Goal: Information Seeking & Learning: Check status

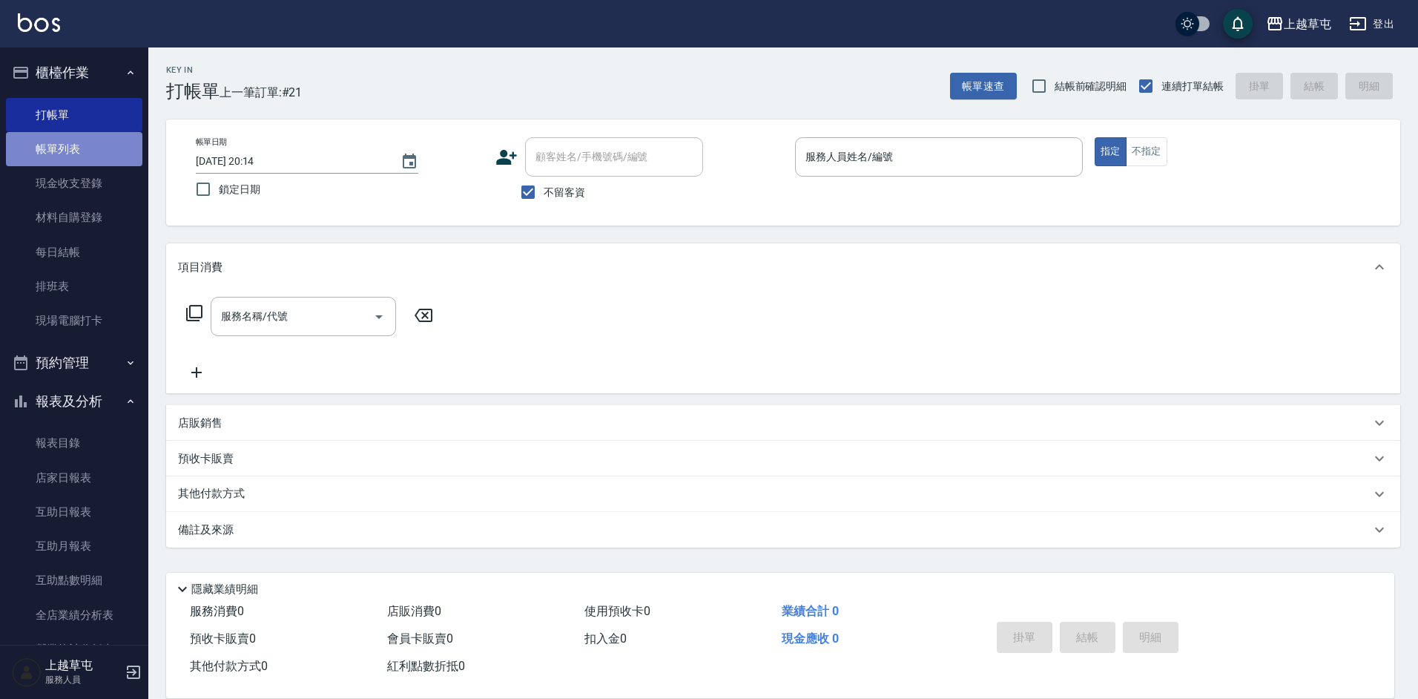
click at [82, 164] on link "帳單列表" at bounding box center [74, 149] width 136 height 34
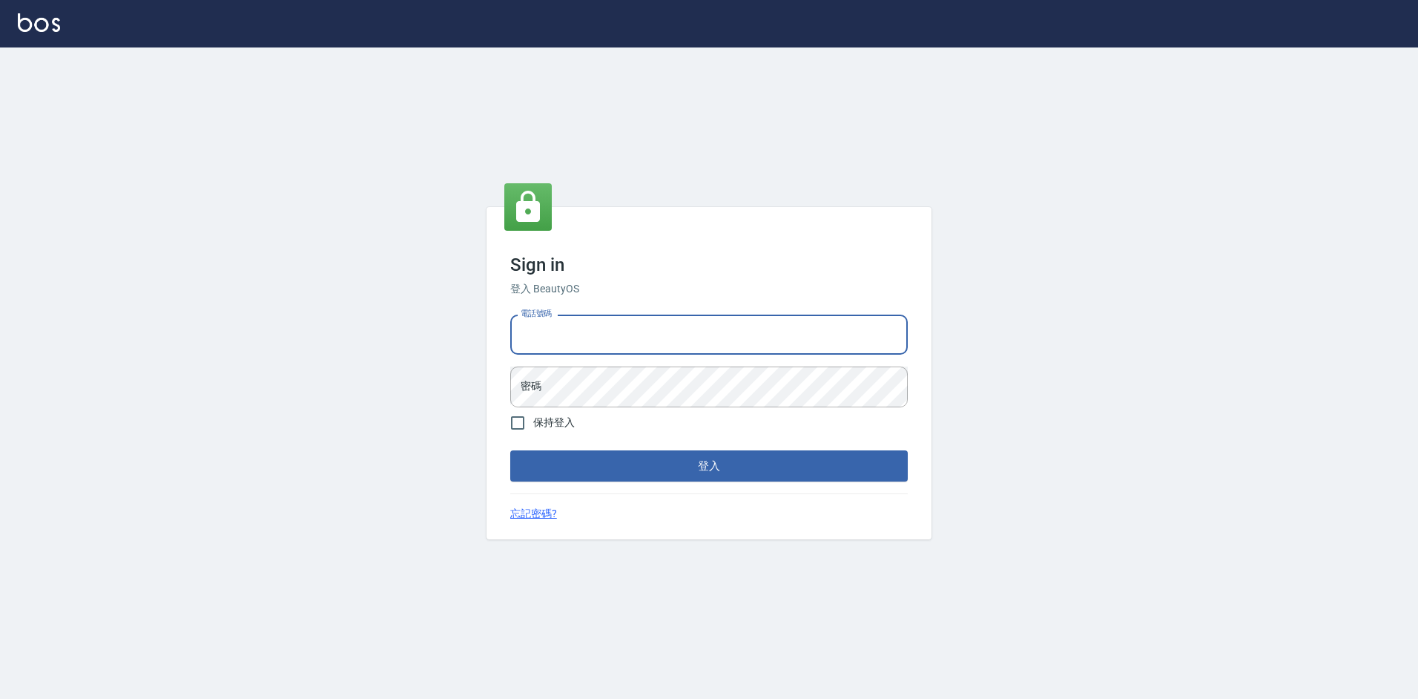
click at [673, 341] on input "電話號碼" at bounding box center [708, 334] width 397 height 40
type input "2380118"
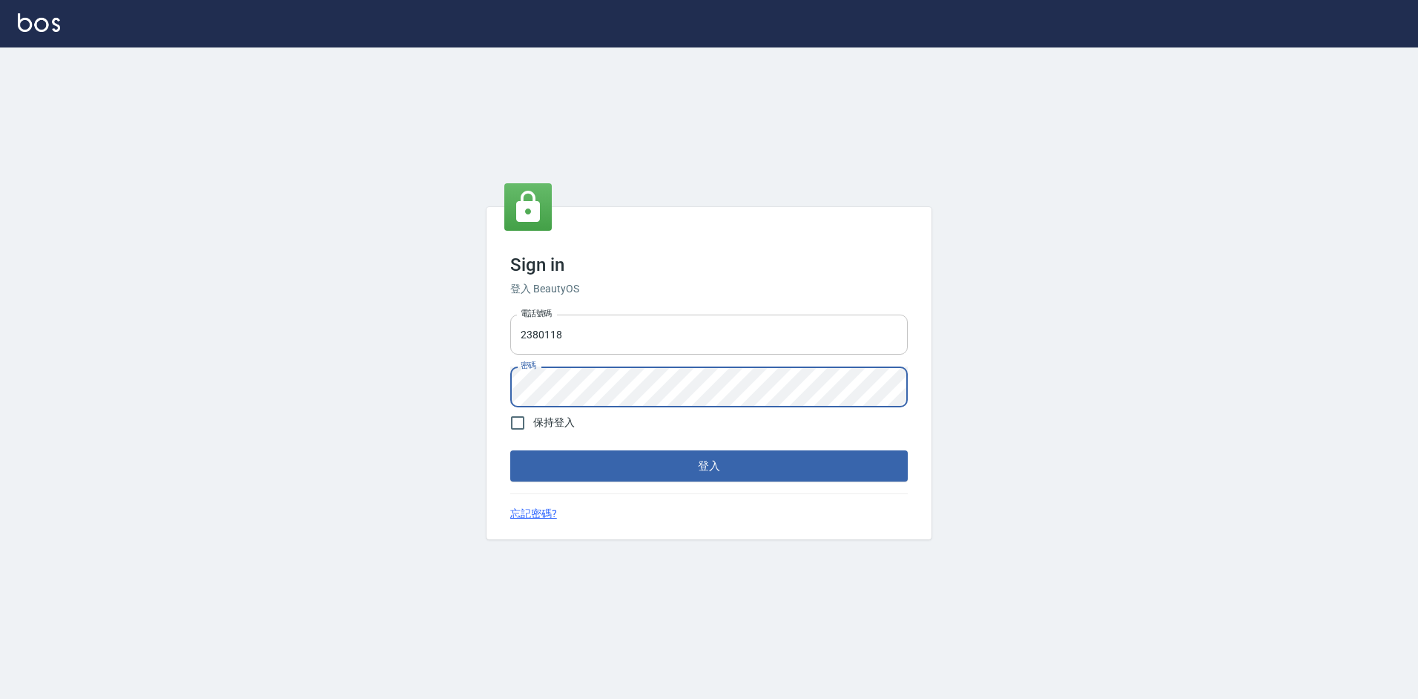
drag, startPoint x: 547, startPoint y: 338, endPoint x: 598, endPoint y: 323, distance: 52.8
click at [547, 338] on input "2380118" at bounding box center [708, 334] width 397 height 40
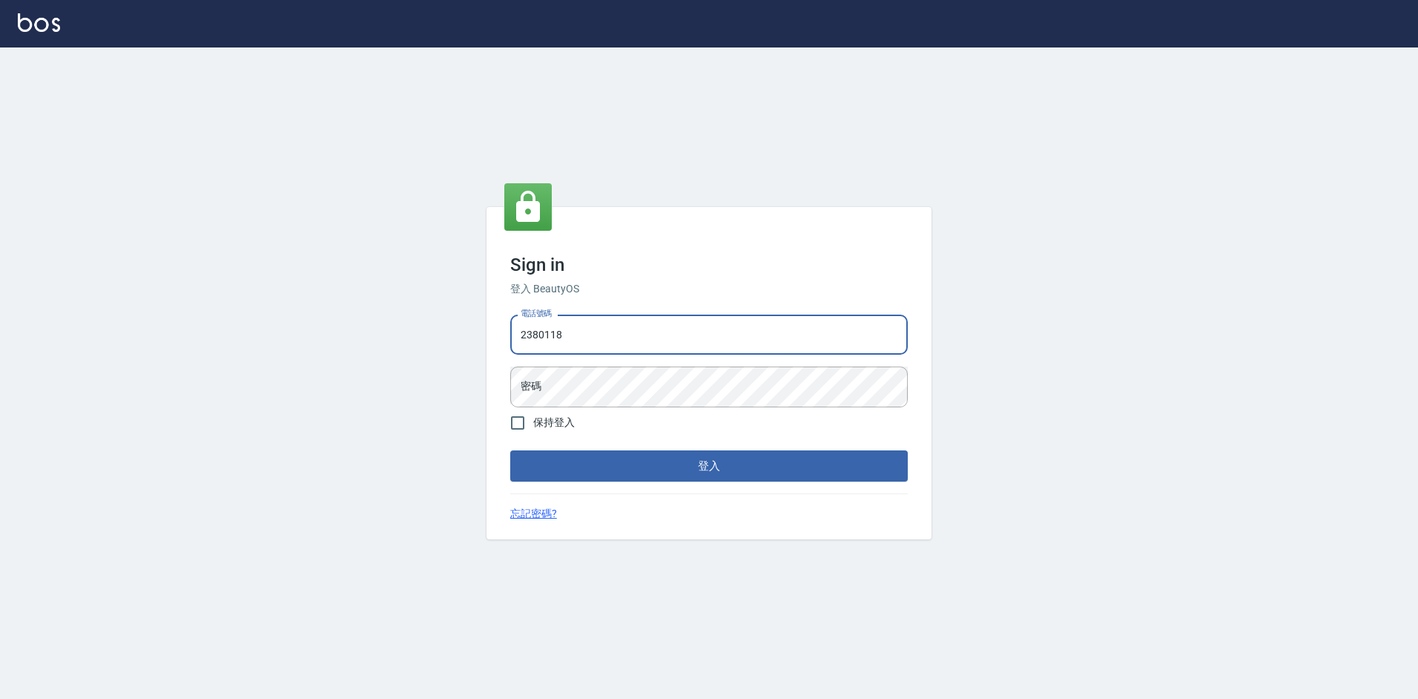
drag, startPoint x: 596, startPoint y: 322, endPoint x: 573, endPoint y: 346, distance: 33.0
click at [595, 328] on input "2380118" at bounding box center [708, 334] width 397 height 40
click at [524, 380] on div "密碼 密碼" at bounding box center [708, 386] width 397 height 40
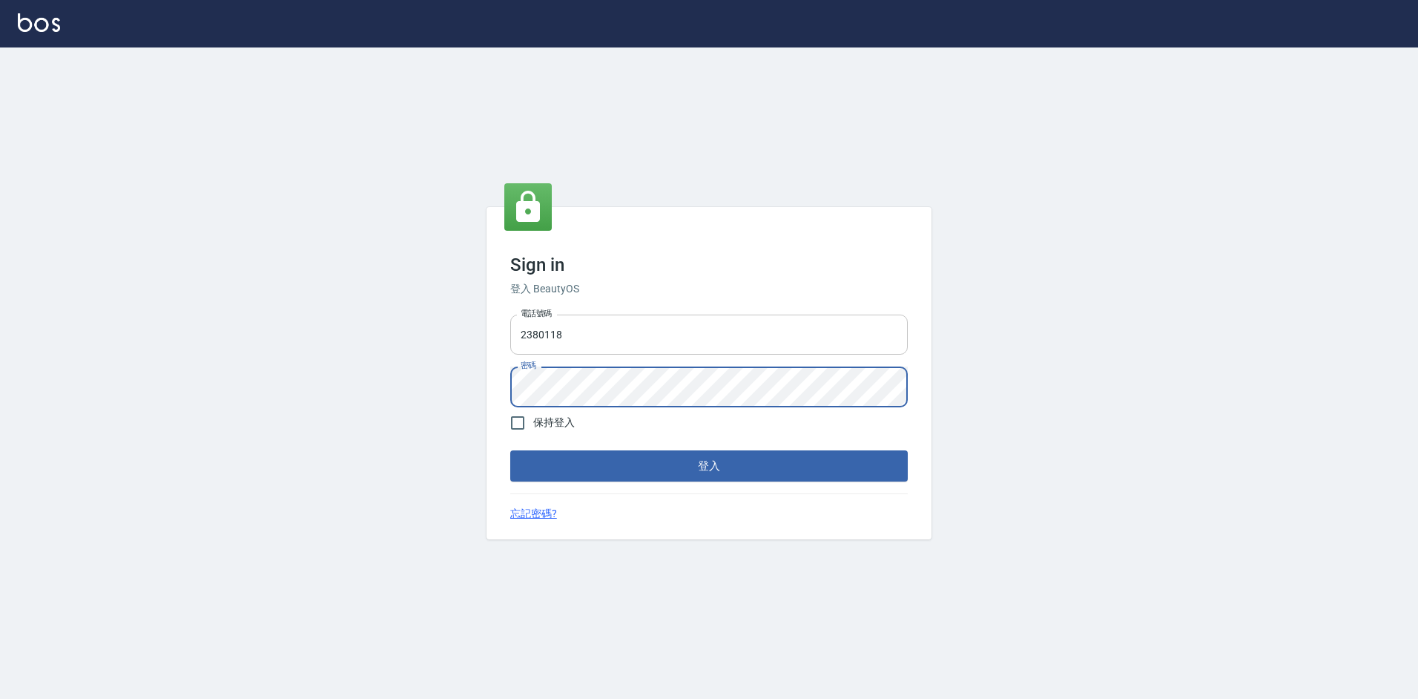
click at [510, 450] on button "登入" at bounding box center [708, 465] width 397 height 31
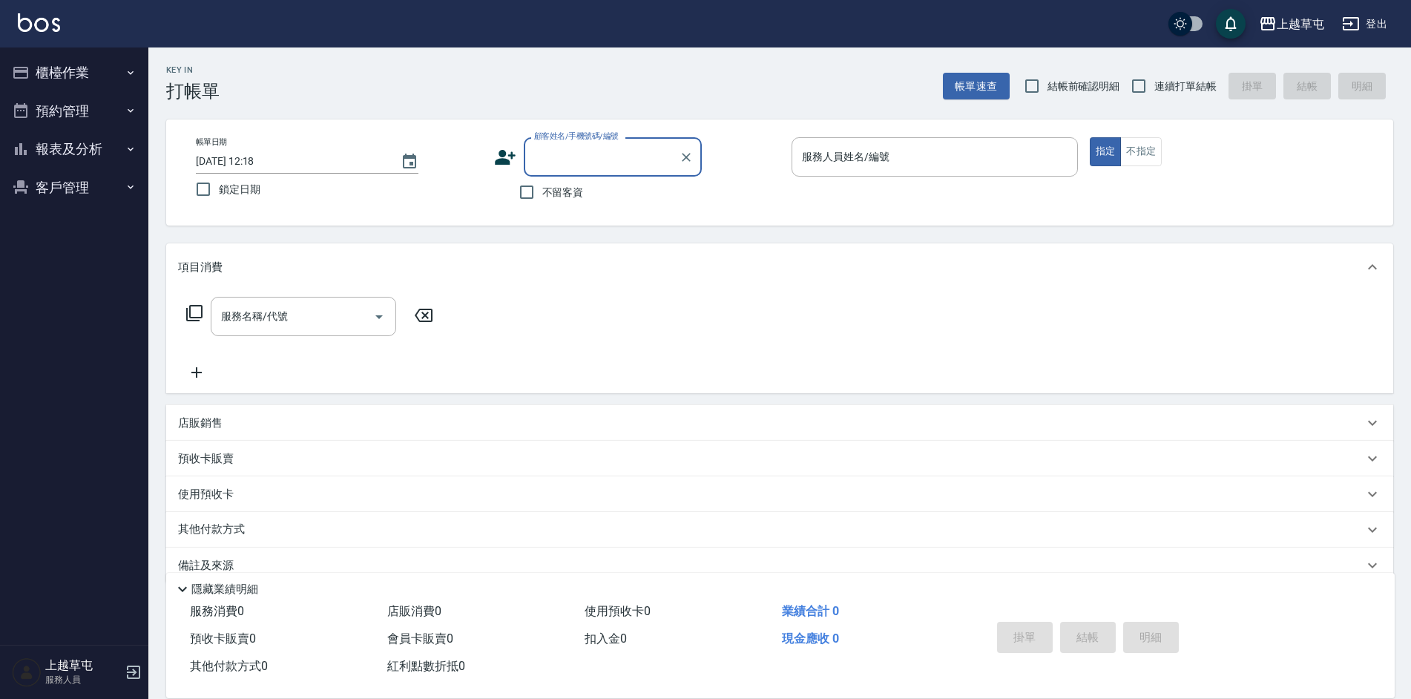
click at [73, 154] on button "報表及分析" at bounding box center [74, 149] width 136 height 39
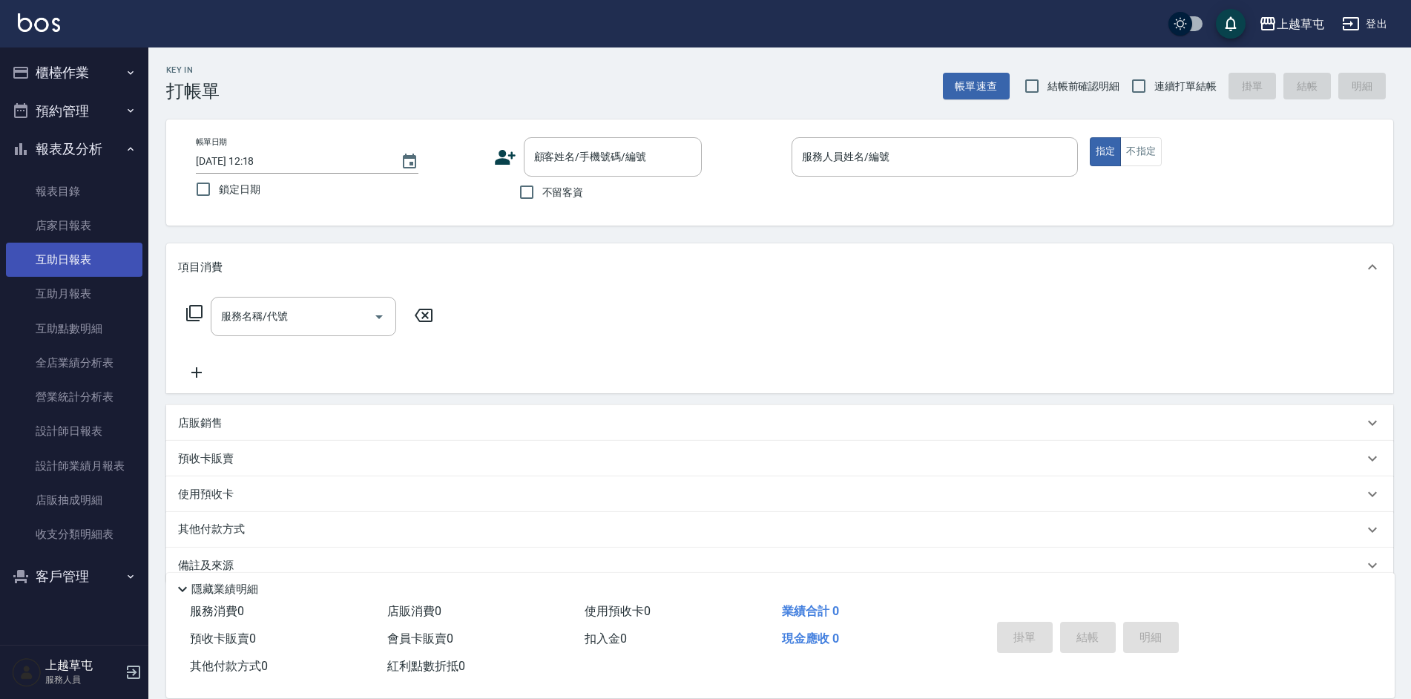
click at [79, 268] on link "互助日報表" at bounding box center [74, 259] width 136 height 34
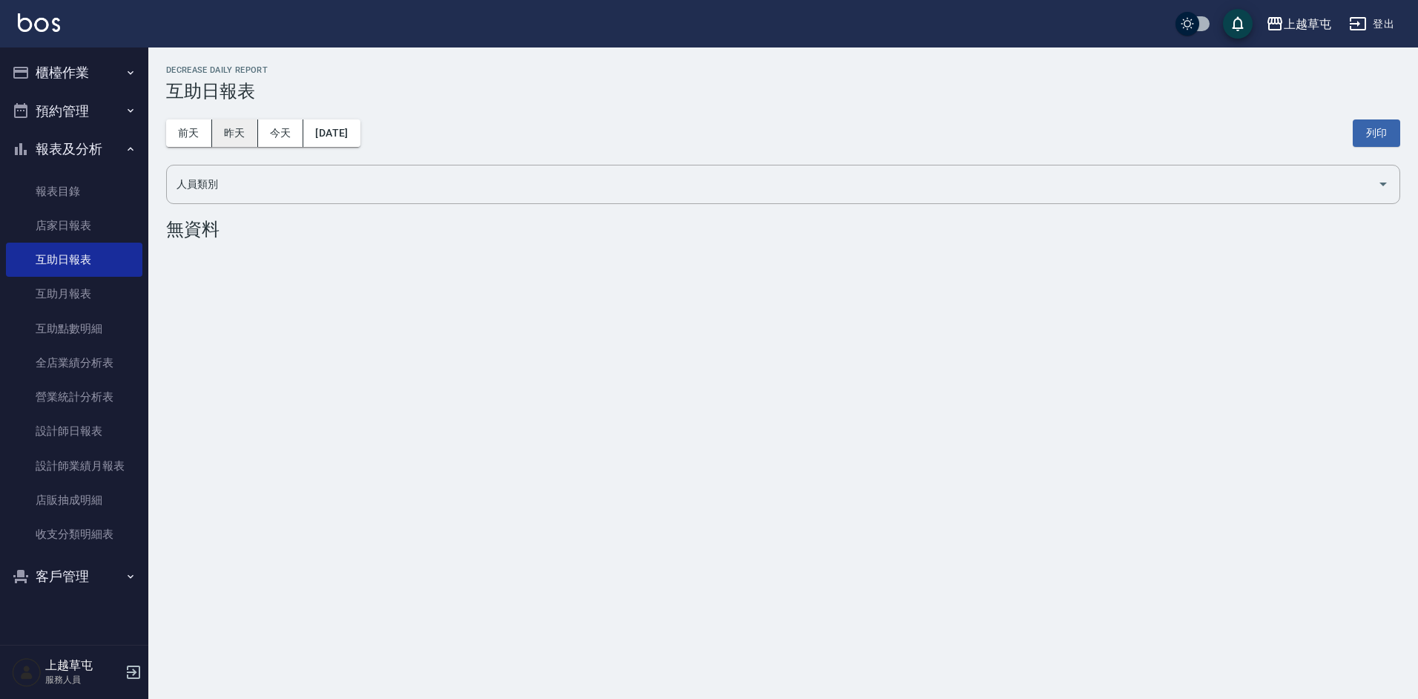
click at [240, 130] on button "昨天" at bounding box center [235, 132] width 46 height 27
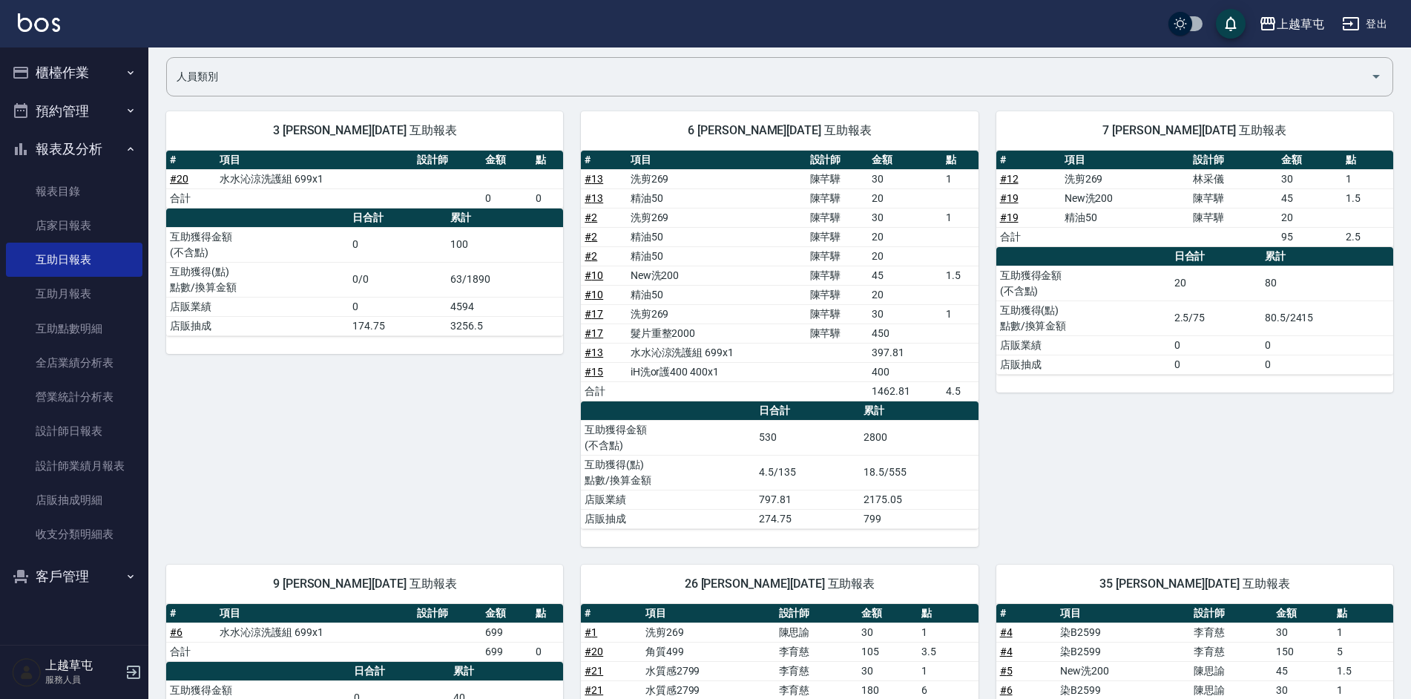
scroll to position [297, 0]
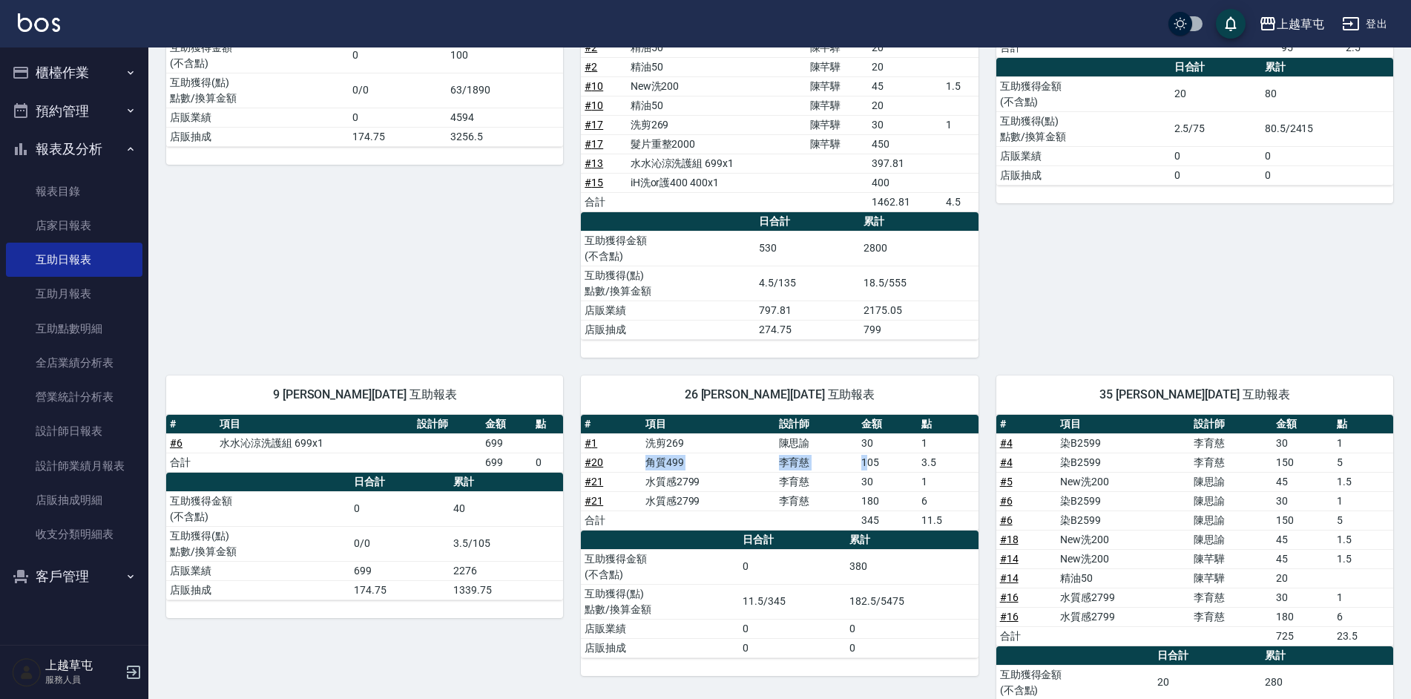
drag, startPoint x: 639, startPoint y: 466, endPoint x: 867, endPoint y: 461, distance: 228.5
click at [867, 461] on tr "# 20 角質499 李育慈 105 3.5" at bounding box center [779, 461] width 397 height 19
click at [867, 461] on td "105" at bounding box center [887, 461] width 60 height 19
drag, startPoint x: 917, startPoint y: 495, endPoint x: 926, endPoint y: 496, distance: 9.0
click at [926, 496] on tr "# 21 水質感2799 李育慈 180 6" at bounding box center [779, 500] width 397 height 19
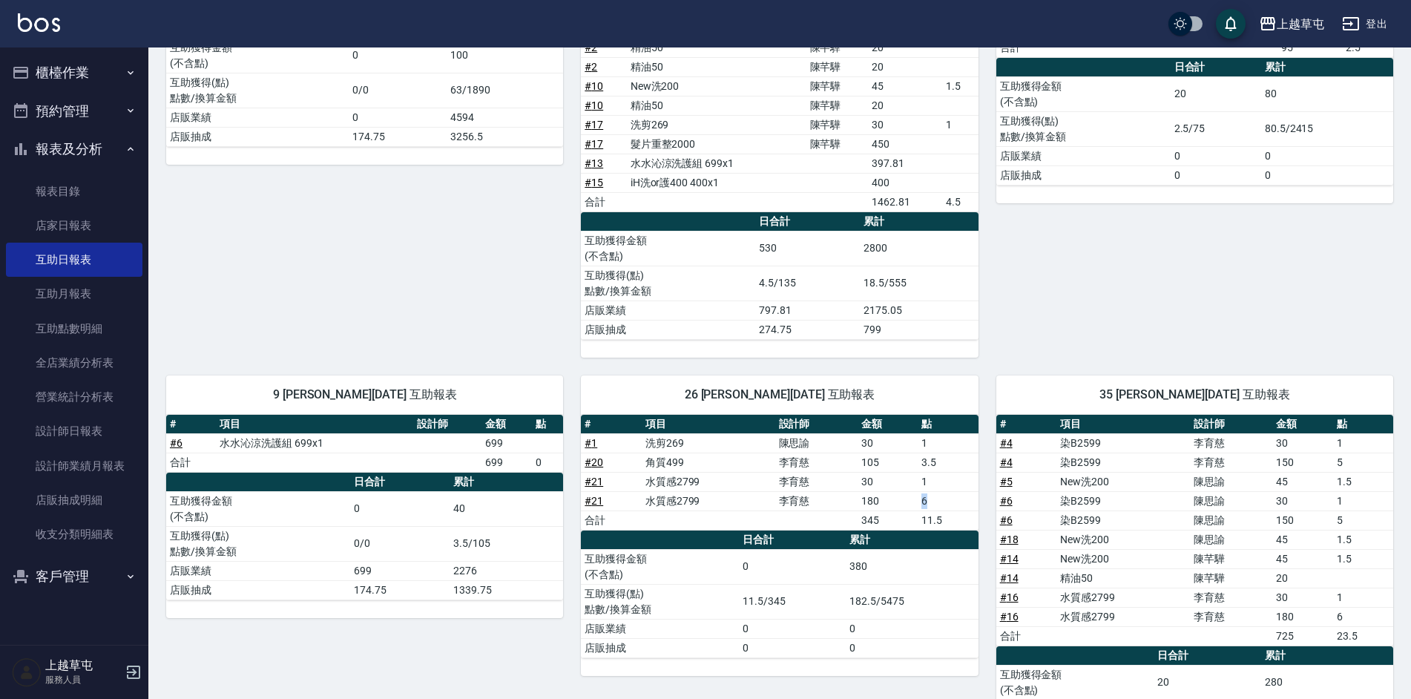
click at [919, 496] on td "6" at bounding box center [947, 500] width 60 height 19
click at [928, 504] on td "6" at bounding box center [947, 500] width 60 height 19
drag, startPoint x: 880, startPoint y: 495, endPoint x: 856, endPoint y: 493, distance: 23.8
click at [877, 495] on td "180" at bounding box center [887, 500] width 60 height 19
click at [733, 479] on td "水質感2799" at bounding box center [707, 481] width 133 height 19
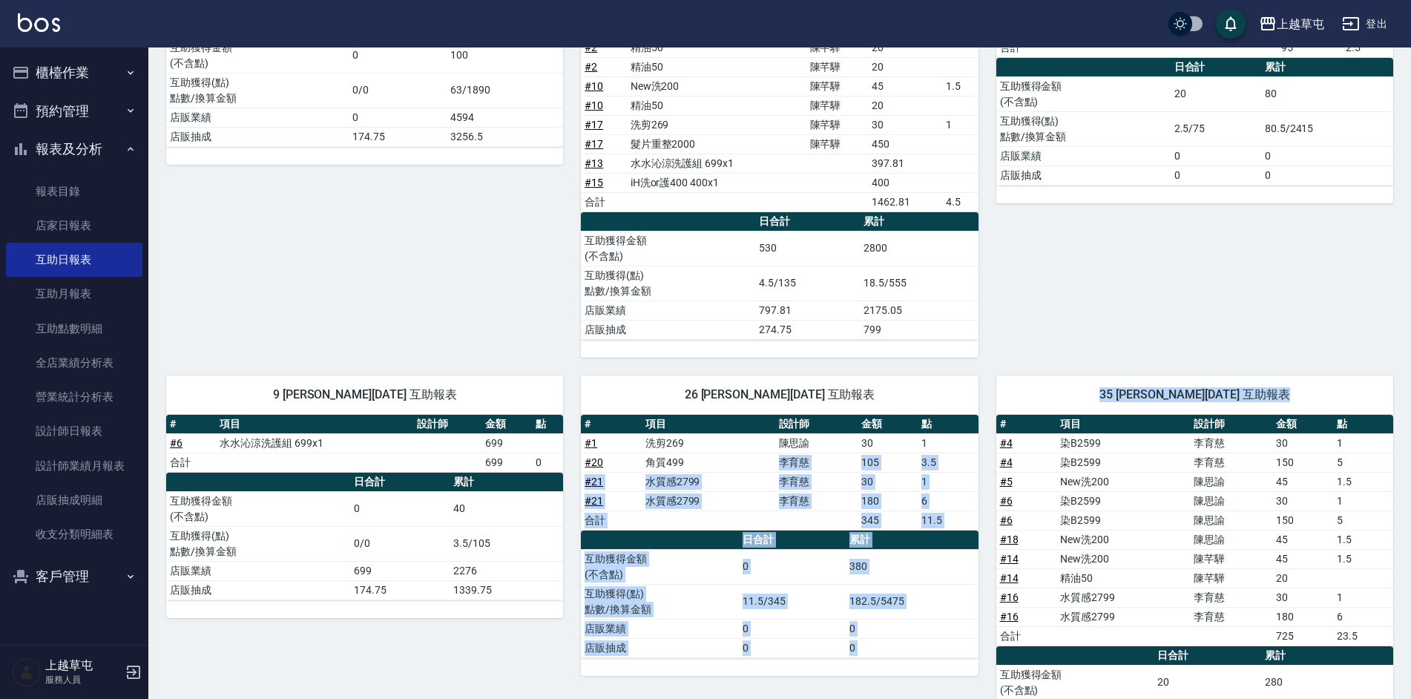
drag, startPoint x: 731, startPoint y: 469, endPoint x: 987, endPoint y: 486, distance: 256.4
click at [987, 486] on div "3 李育慈 08/13/2025 互助報表 # 項目 設計師 金額 點 # 20 水水沁涼洗護組 699x1 合計 0 0 日合計 累計 互助獲得金額 (不含…" at bounding box center [770, 347] width 1244 height 887
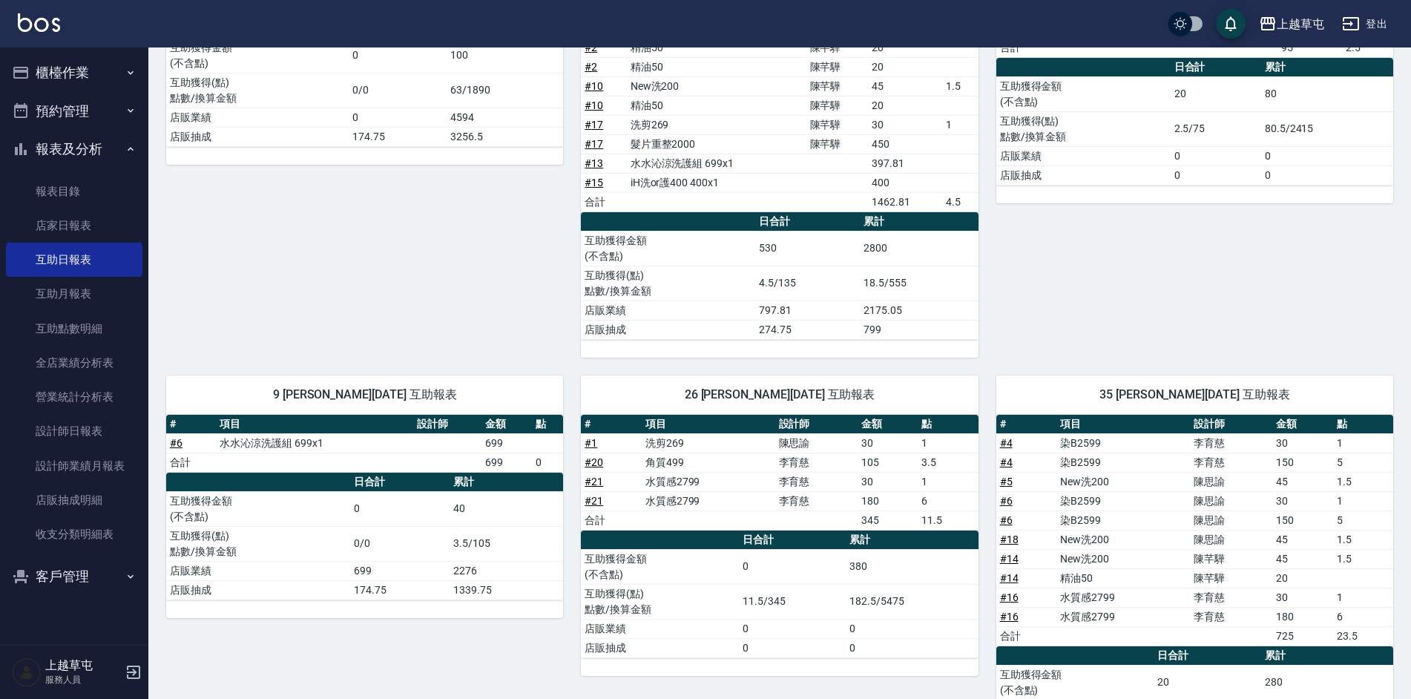
click at [983, 354] on div "7 林采儀 08/13/2025 互助報表 # 項目 設計師 金額 點 # 12 洗剪269 林采儀 30 1 # 19 New洗200 陳芊驊 45 1.5…" at bounding box center [1185, 130] width 415 height 453
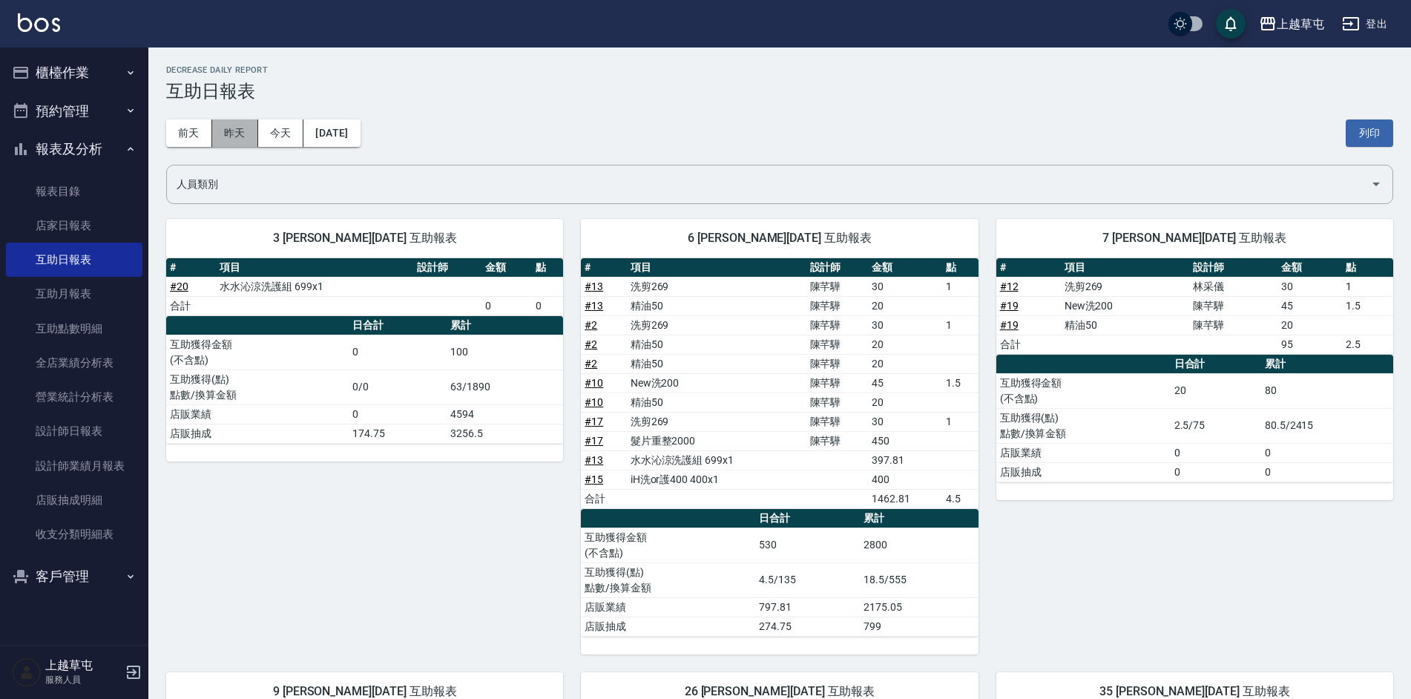
click at [225, 144] on button "昨天" at bounding box center [235, 132] width 46 height 27
click at [280, 148] on div "前天 昨天 今天 2025/08/13 列印" at bounding box center [779, 133] width 1227 height 63
click at [277, 142] on button "今天" at bounding box center [281, 132] width 46 height 27
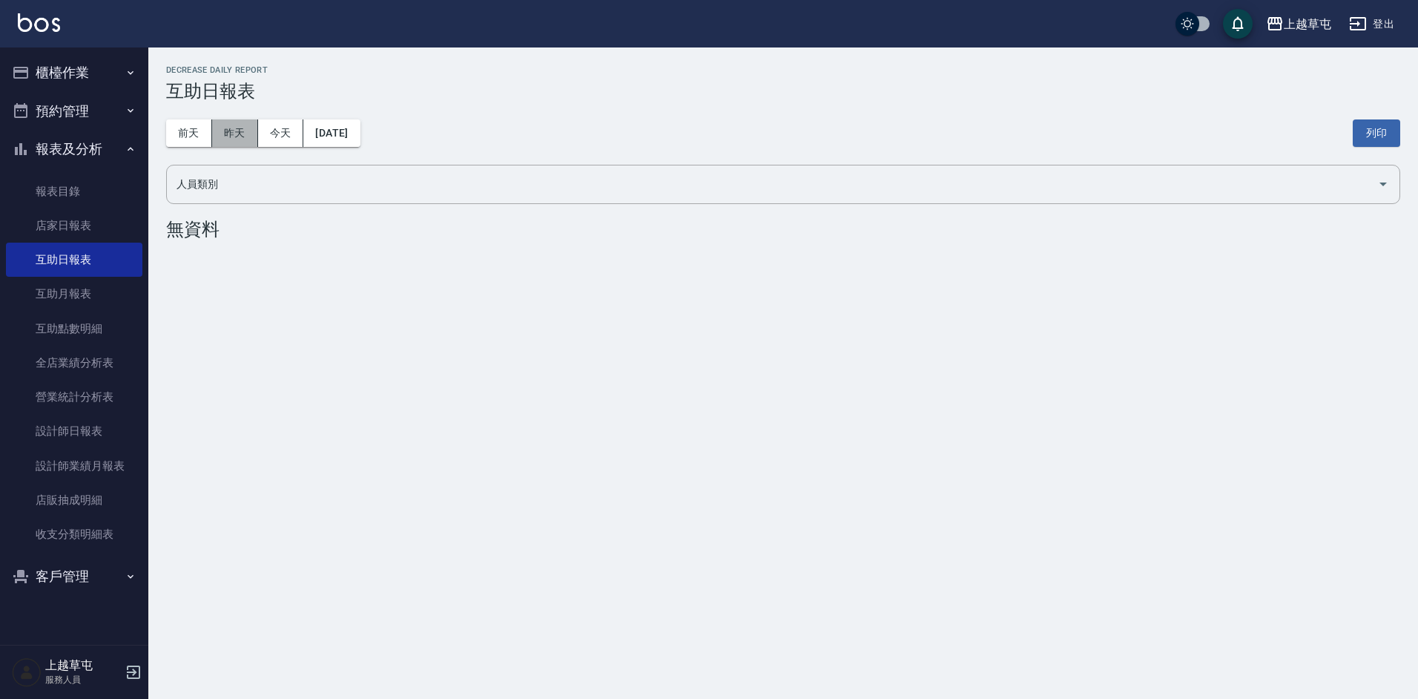
click at [218, 145] on button "昨天" at bounding box center [235, 132] width 46 height 27
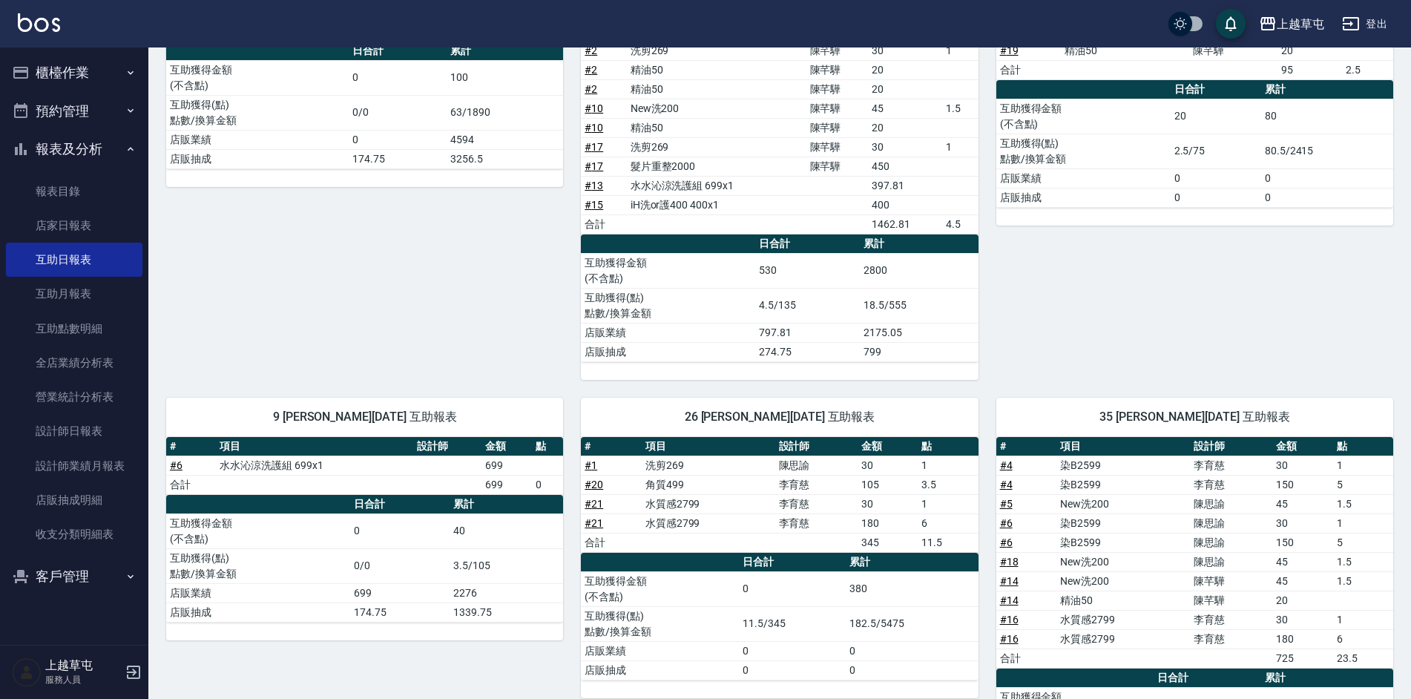
scroll to position [297, 0]
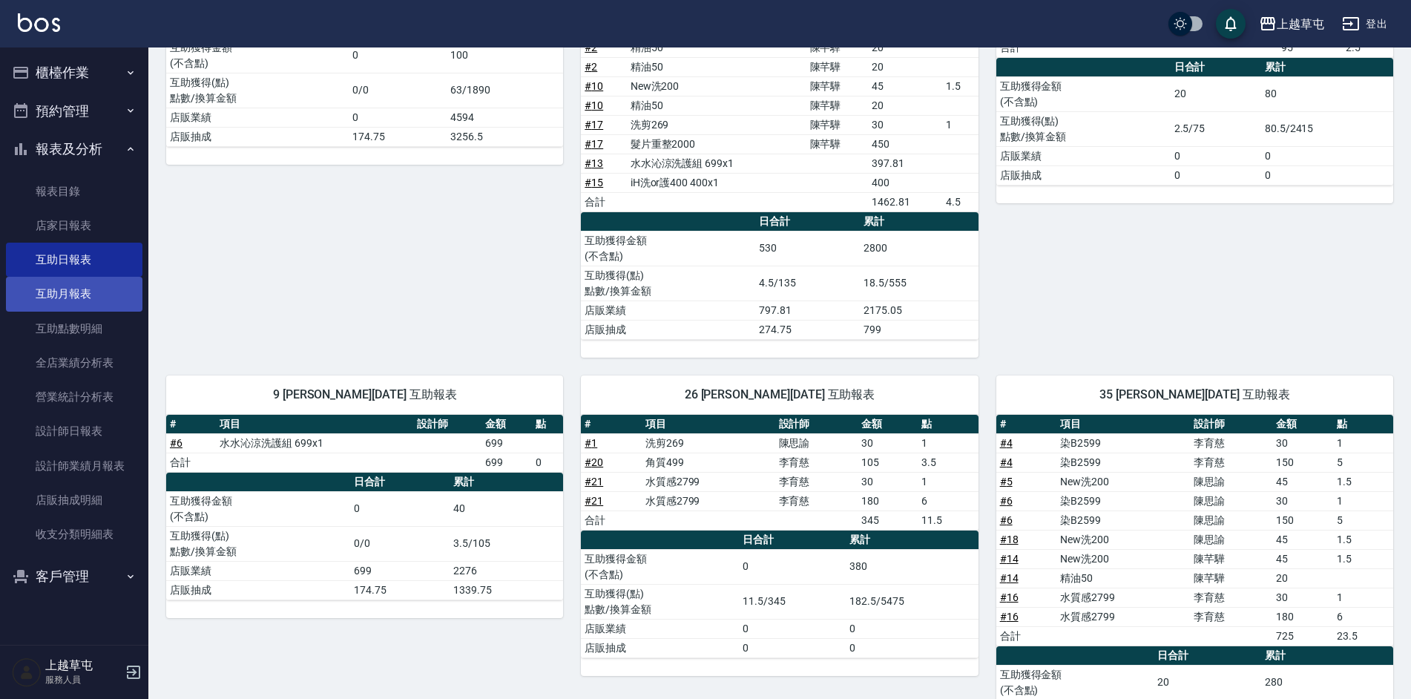
click at [113, 297] on link "互助月報表" at bounding box center [74, 294] width 136 height 34
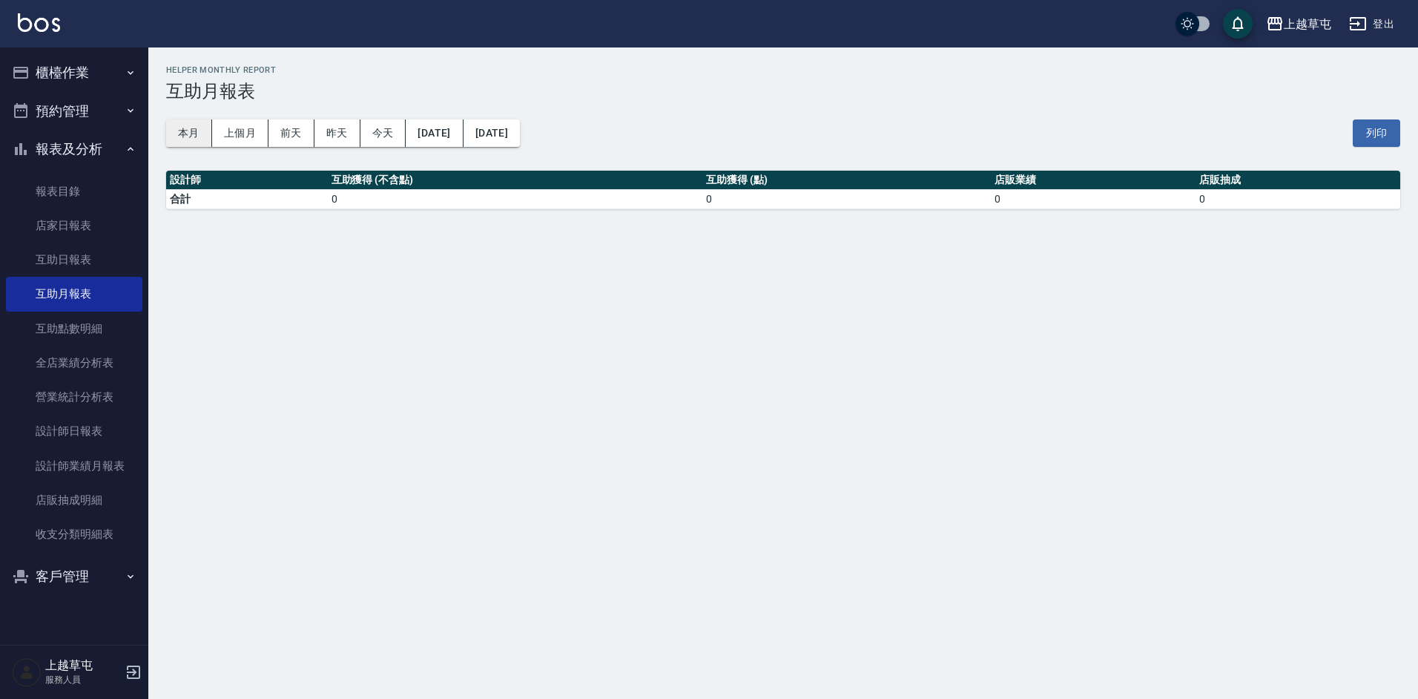
click at [197, 131] on button "本月" at bounding box center [189, 132] width 46 height 27
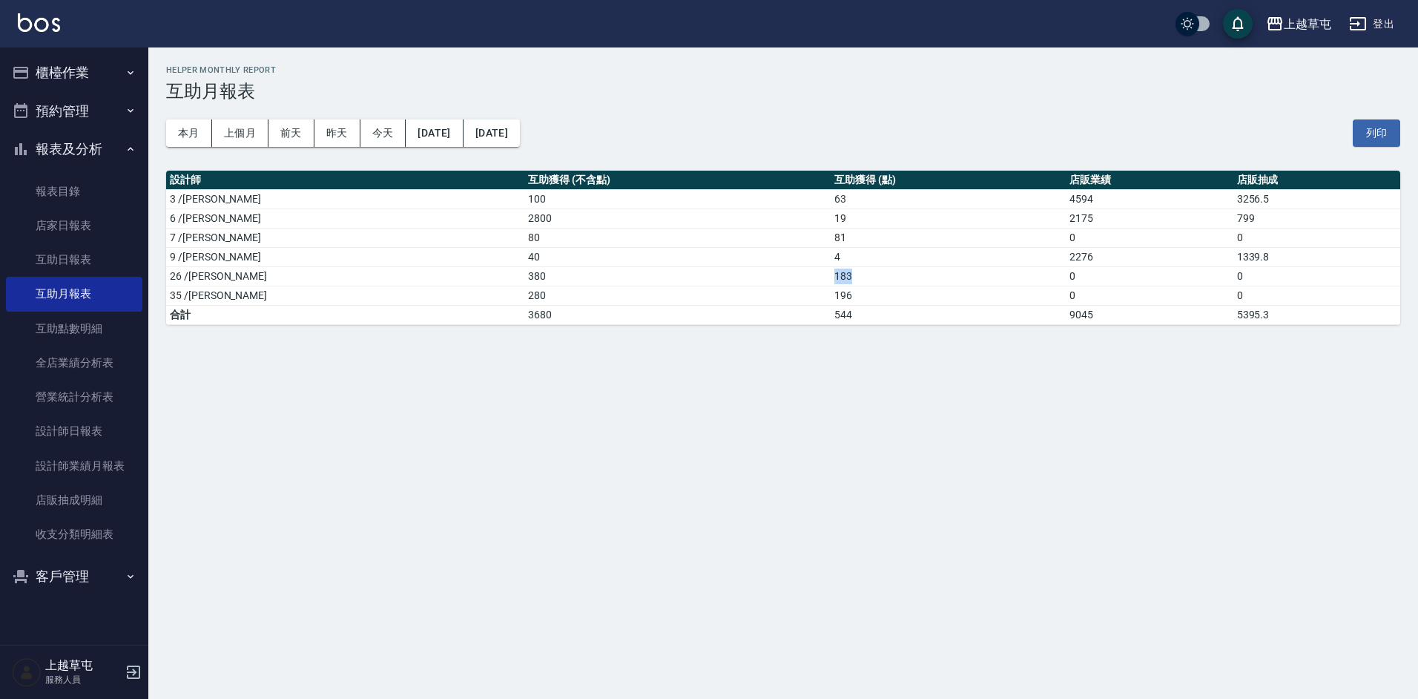
drag, startPoint x: 742, startPoint y: 269, endPoint x: 779, endPoint y: 271, distance: 37.1
click at [779, 271] on tr "26 /陳芊驊 380 183 0 0" at bounding box center [783, 275] width 1234 height 19
click at [831, 271] on td "183" at bounding box center [948, 275] width 235 height 19
click at [818, 351] on div "上越草屯 2025-08-01 - 2025-08-31 互助月報表 列印時間： 2025-08-14-12:19 Helper Monthly Report…" at bounding box center [709, 349] width 1418 height 699
drag, startPoint x: 725, startPoint y: 288, endPoint x: 805, endPoint y: 310, distance: 82.9
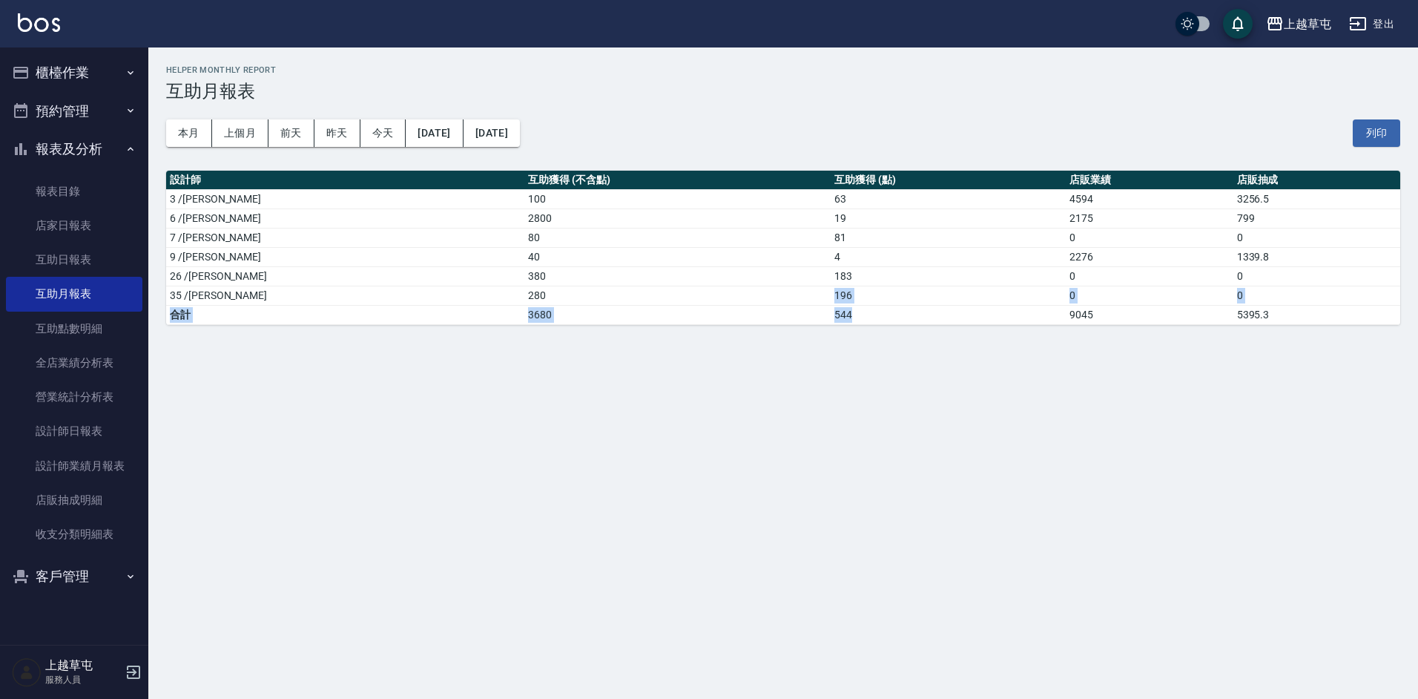
click at [805, 310] on tbody "3 /李育慈 100 63 4594 3256.5 6 /陳芊驊 2800 19 2175 799 7 /林采儀 80 81 0 0 9 /陳思諭 40 4 …" at bounding box center [783, 256] width 1234 height 135
click at [831, 310] on td "544" at bounding box center [948, 314] width 235 height 19
drag, startPoint x: 752, startPoint y: 295, endPoint x: 767, endPoint y: 295, distance: 14.8
click at [831, 295] on td "196" at bounding box center [948, 295] width 235 height 19
drag, startPoint x: 767, startPoint y: 295, endPoint x: 775, endPoint y: 297, distance: 8.5
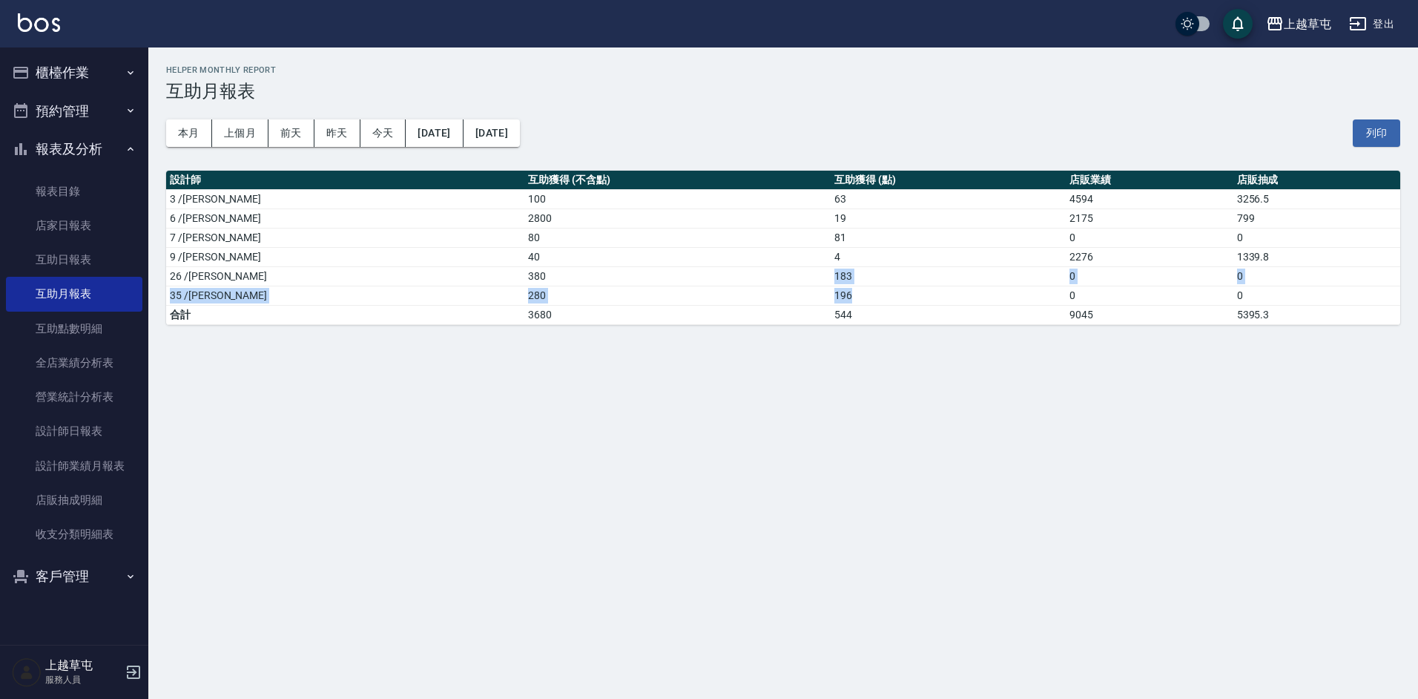
click at [775, 297] on tbody "3 /李育慈 100 63 4594 3256.5 6 /陳芊驊 2800 19 2175 799 7 /林采儀 80 81 0 0 9 /陳思諭 40 4 …" at bounding box center [783, 256] width 1234 height 135
click at [831, 297] on td "196" at bounding box center [948, 295] width 235 height 19
drag, startPoint x: 739, startPoint y: 277, endPoint x: 778, endPoint y: 280, distance: 38.7
click at [778, 280] on tr "26 /陳芊驊 380 183 0 0" at bounding box center [783, 275] width 1234 height 19
click at [831, 280] on td "183" at bounding box center [948, 275] width 235 height 19
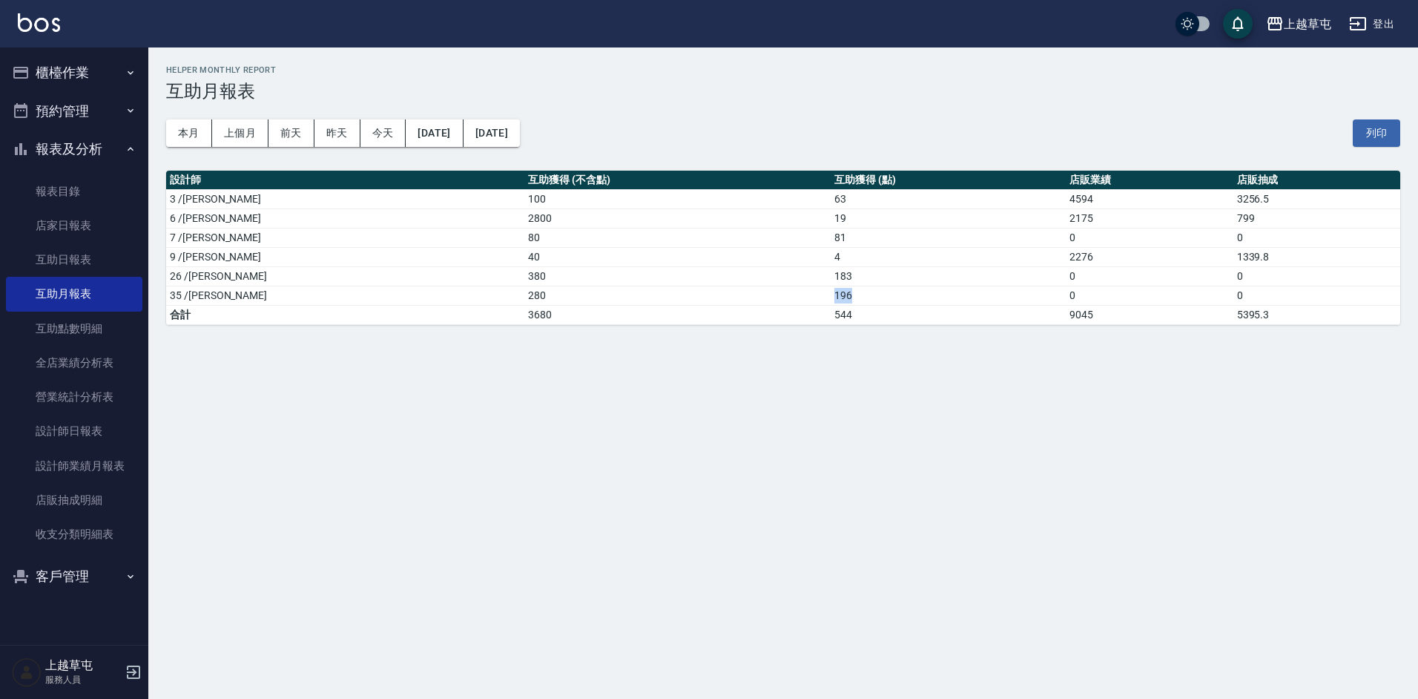
drag, startPoint x: 746, startPoint y: 288, endPoint x: 779, endPoint y: 297, distance: 34.4
click at [831, 297] on td "196" at bounding box center [948, 295] width 235 height 19
drag, startPoint x: 743, startPoint y: 271, endPoint x: 785, endPoint y: 286, distance: 43.9
click at [785, 286] on tbody "3 /李育慈 100 63 4594 3256.5 6 /陳芊驊 2800 19 2175 799 7 /林采儀 80 81 0 0 9 /陳思諭 40 4 …" at bounding box center [783, 256] width 1234 height 135
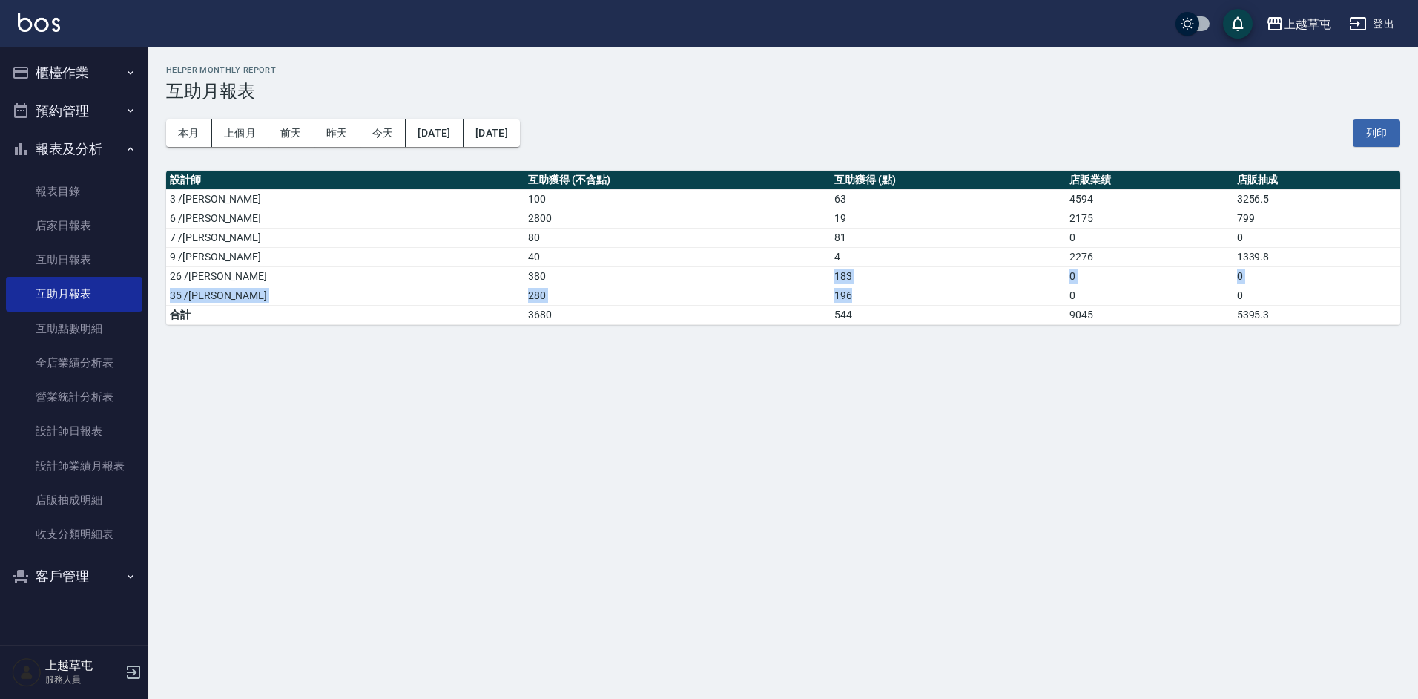
click at [831, 286] on td "196" at bounding box center [948, 295] width 235 height 19
drag, startPoint x: 734, startPoint y: 264, endPoint x: 782, endPoint y: 284, distance: 51.5
click at [782, 284] on tbody "3 /李育慈 100 63 4594 3256.5 6 /陳芊驊 2800 19 2175 799 7 /林采儀 80 81 0 0 9 /陳思諭 40 4 …" at bounding box center [783, 256] width 1234 height 135
click at [831, 284] on td "183" at bounding box center [948, 275] width 235 height 19
